Goal: Find specific page/section: Find specific page/section

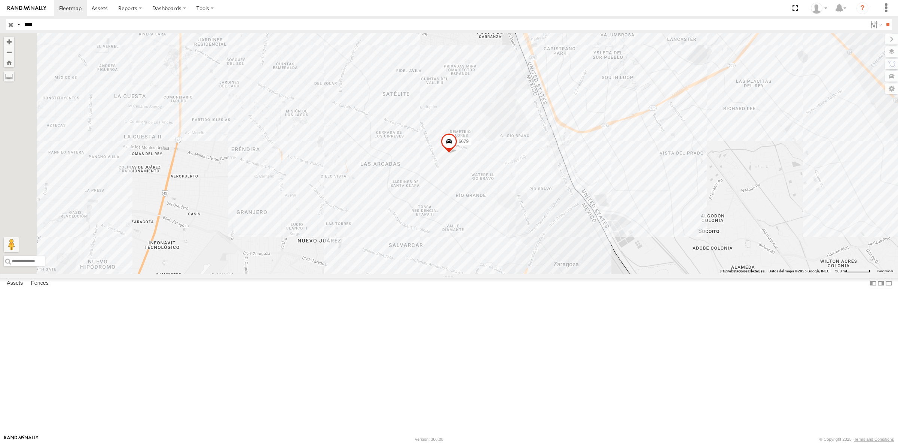
click at [54, 25] on input "****" at bounding box center [444, 24] width 846 height 11
paste input "text"
type input "****"
click at [884, 19] on input "**" at bounding box center [888, 24] width 9 height 11
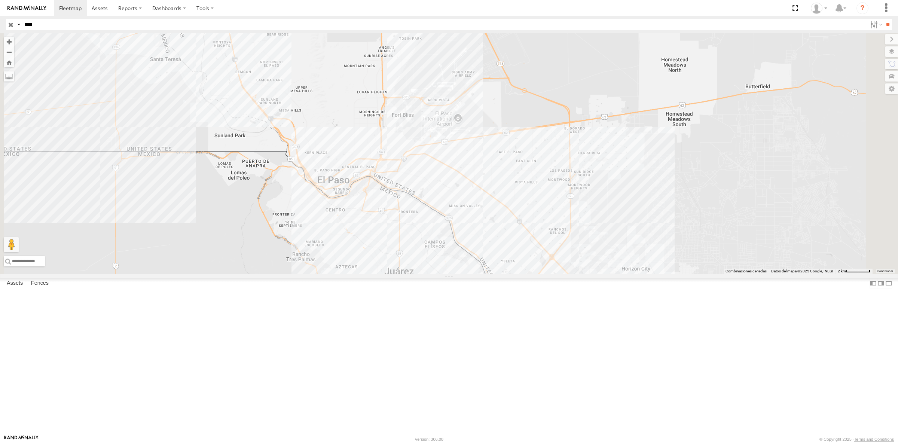
click at [61, 26] on input "****" at bounding box center [444, 24] width 846 height 11
click at [0, 0] on div "3150" at bounding box center [0, 0] width 0 height 0
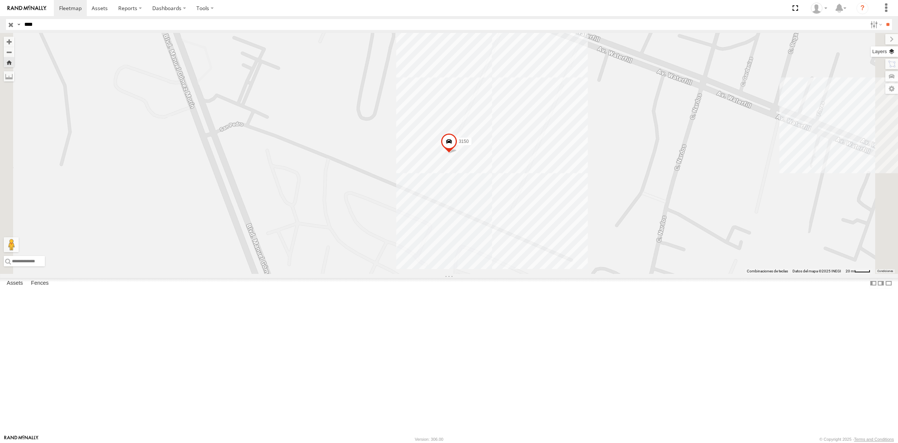
click at [888, 57] on label at bounding box center [884, 51] width 27 height 10
click at [0, 0] on span "Basemaps" at bounding box center [0, 0] width 0 height 0
click at [0, 0] on span "Satellite + Roadmap" at bounding box center [0, 0] width 0 height 0
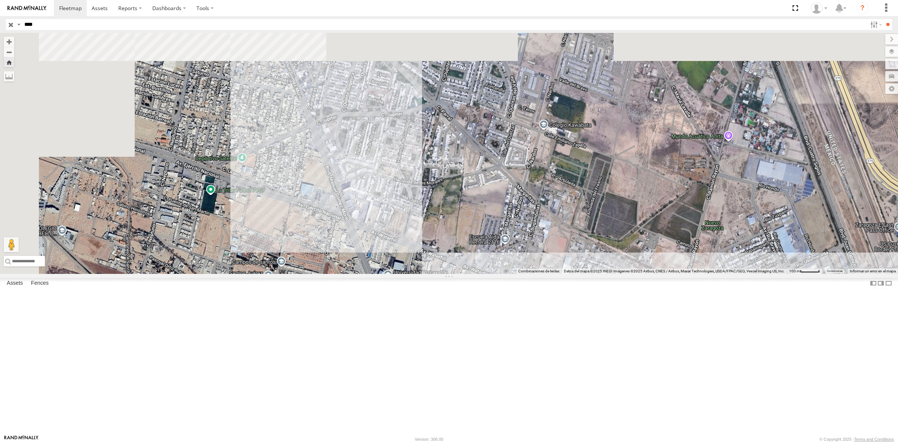
drag, startPoint x: 395, startPoint y: 108, endPoint x: 455, endPoint y: 268, distance: 170.3
click at [455, 268] on div "3150" at bounding box center [449, 153] width 898 height 241
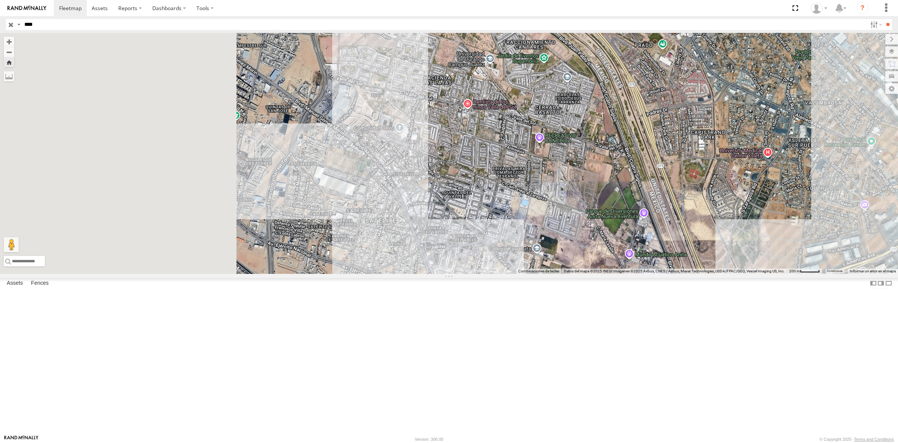
drag, startPoint x: 305, startPoint y: 113, endPoint x: 460, endPoint y: 254, distance: 209.0
click at [460, 254] on div "3150" at bounding box center [449, 153] width 898 height 241
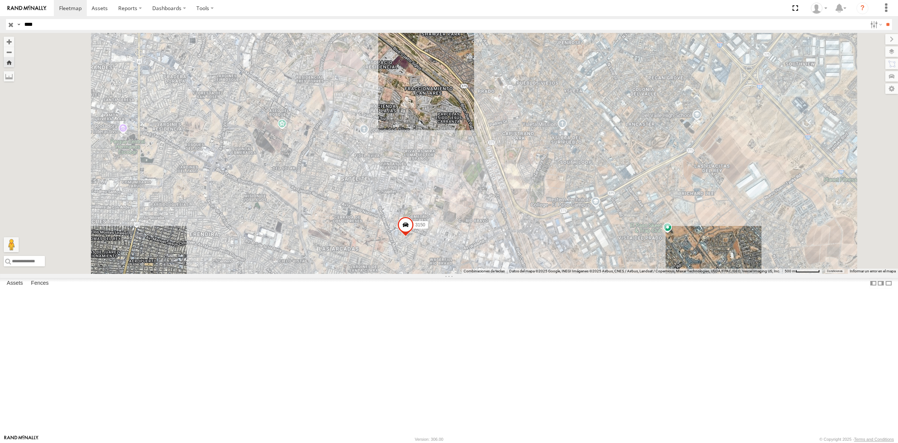
drag, startPoint x: 350, startPoint y: 105, endPoint x: 445, endPoint y: 200, distance: 135.0
click at [445, 200] on div "3150" at bounding box center [449, 153] width 898 height 241
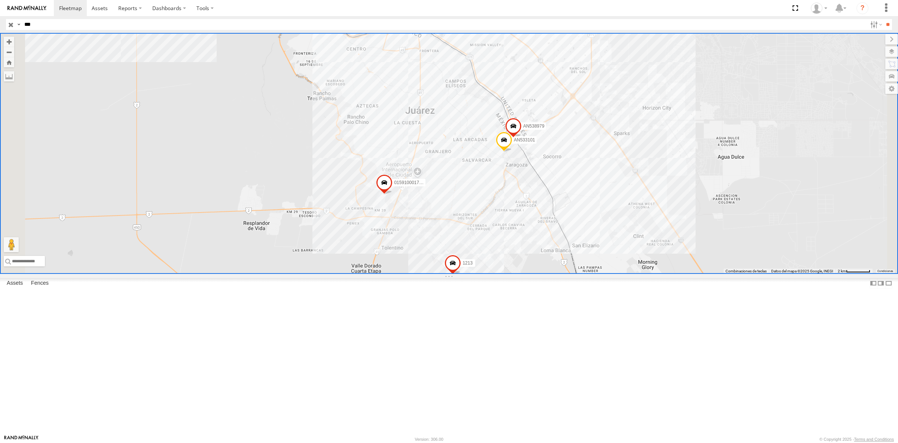
click at [0, 0] on div "205 Cruce" at bounding box center [0, 0] width 0 height 0
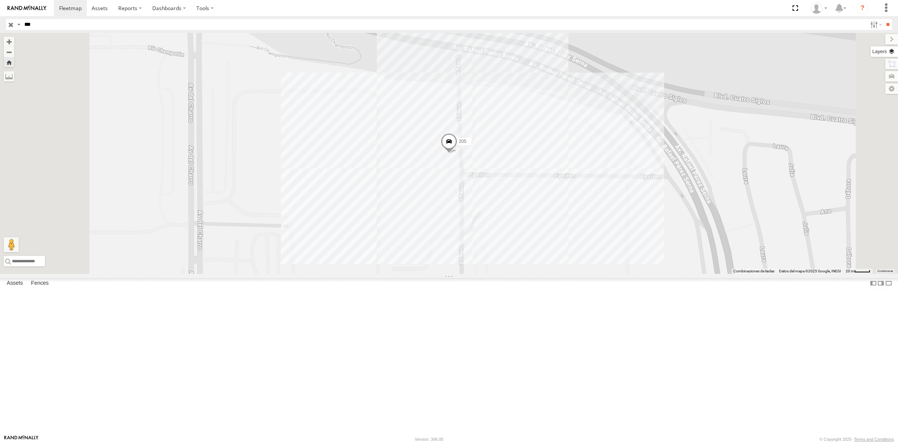
click at [887, 51] on label at bounding box center [884, 51] width 27 height 10
click at [0, 0] on span "Basemaps" at bounding box center [0, 0] width 0 height 0
click at [0, 0] on span "Satellite + Roadmap" at bounding box center [0, 0] width 0 height 0
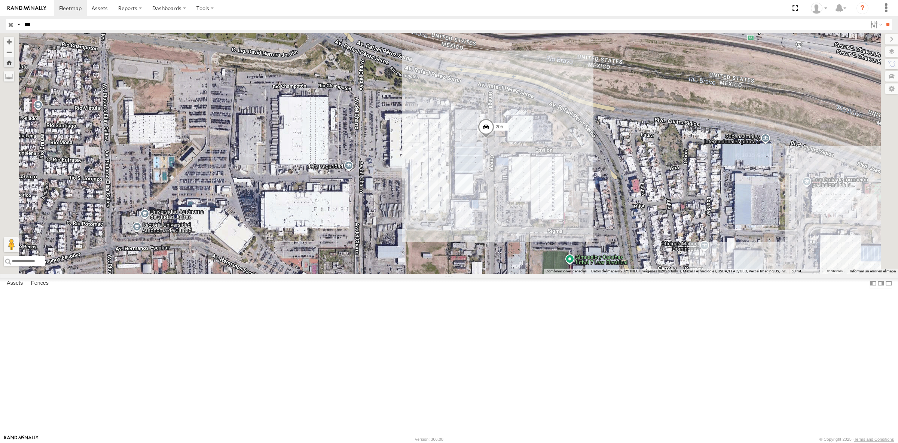
drag, startPoint x: 482, startPoint y: 145, endPoint x: 470, endPoint y: 144, distance: 12.4
click at [470, 144] on div "205" at bounding box center [449, 153] width 898 height 241
